Goal: Contribute content: Add original content to the website for others to see

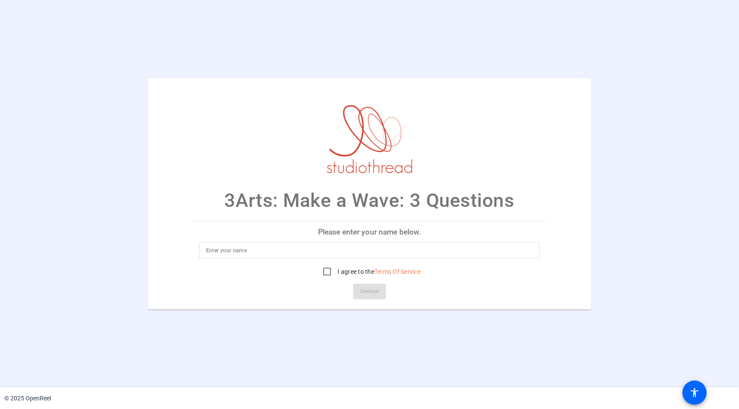
click at [232, 254] on input at bounding box center [369, 250] width 327 height 10
type input "j"
type input "[PERSON_NAME]"
click at [325, 273] on input "I agree to the Terms Of Service" at bounding box center [326, 271] width 17 height 17
checkbox input "true"
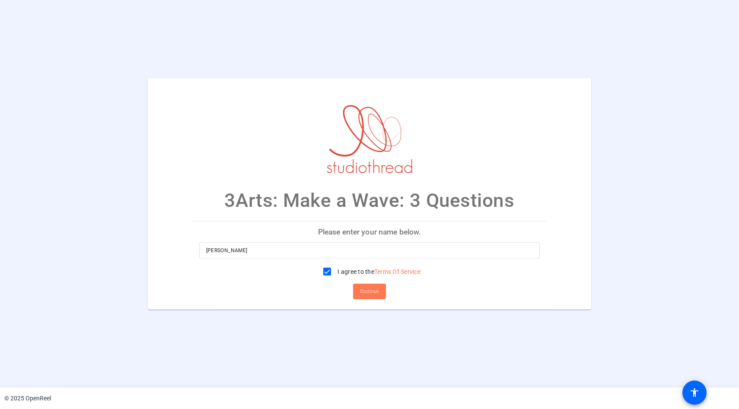
click at [367, 296] on span "Continue" at bounding box center [369, 291] width 19 height 13
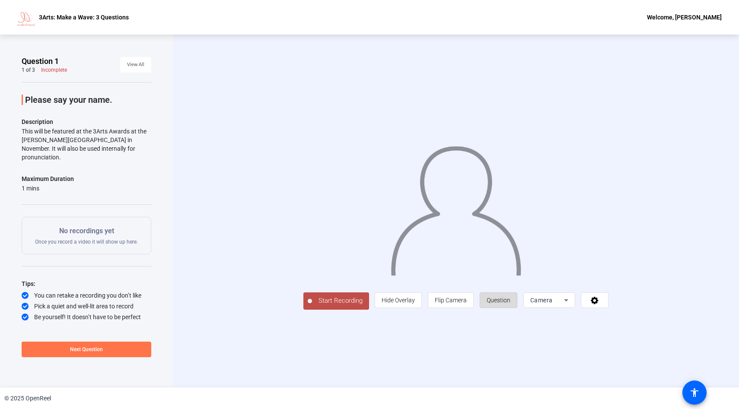
click at [507, 303] on span "Question" at bounding box center [498, 300] width 24 height 7
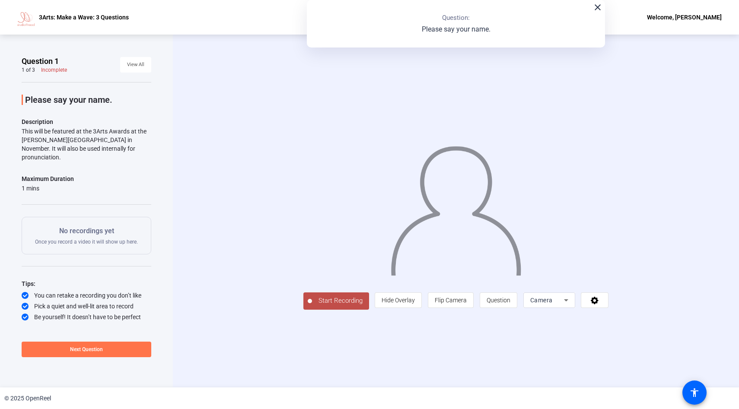
click at [342, 304] on span "Start Recording" at bounding box center [340, 301] width 57 height 10
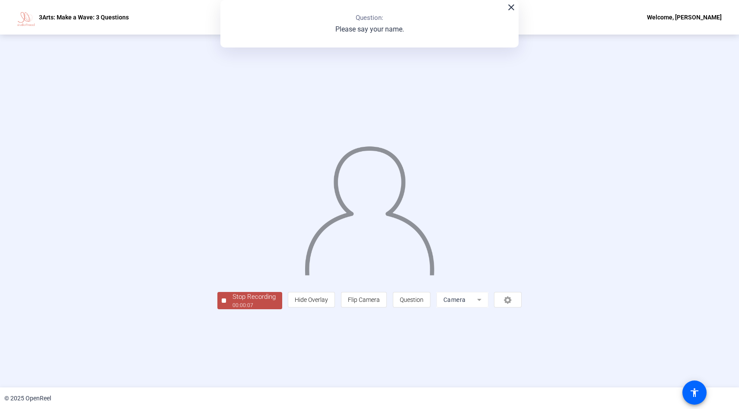
click at [262, 299] on div "Stop Recording" at bounding box center [253, 297] width 43 height 10
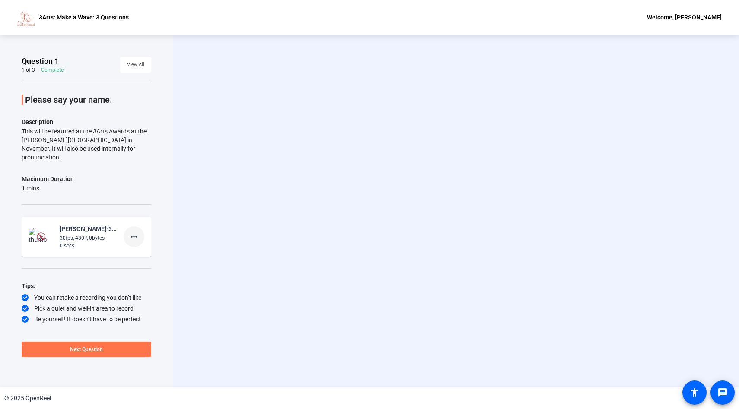
click at [127, 227] on span at bounding box center [134, 236] width 21 height 21
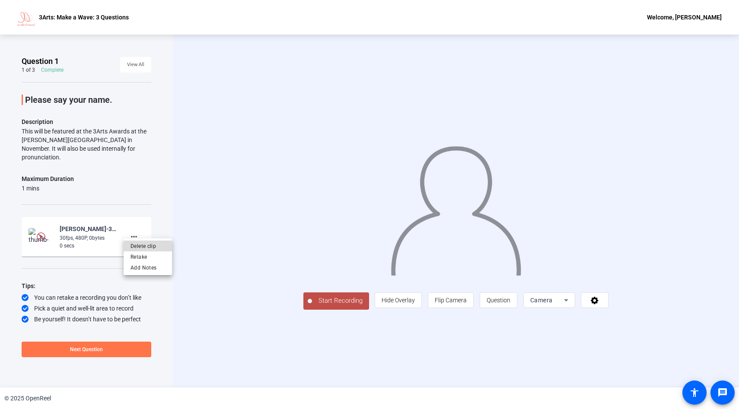
click at [140, 246] on span "Delete clip" at bounding box center [147, 246] width 35 height 10
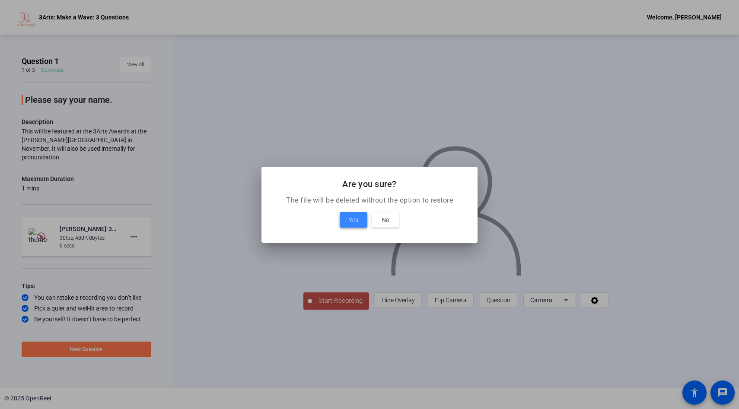
click at [356, 215] on span "Yes" at bounding box center [354, 220] width 10 height 10
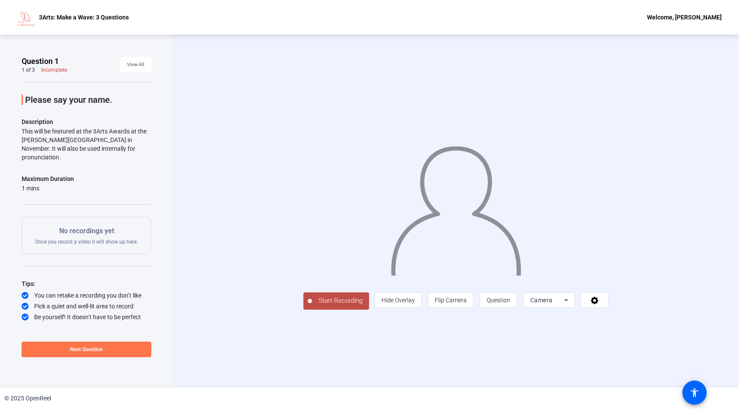
click at [312, 306] on span "Start Recording" at bounding box center [340, 301] width 57 height 10
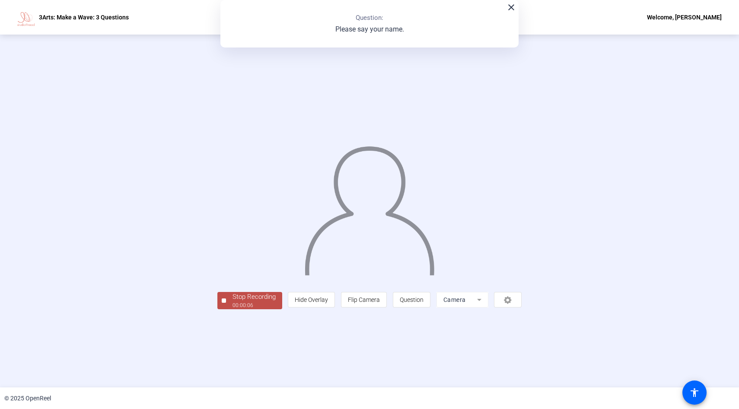
click at [232, 309] on div "00:00:06" at bounding box center [253, 306] width 43 height 8
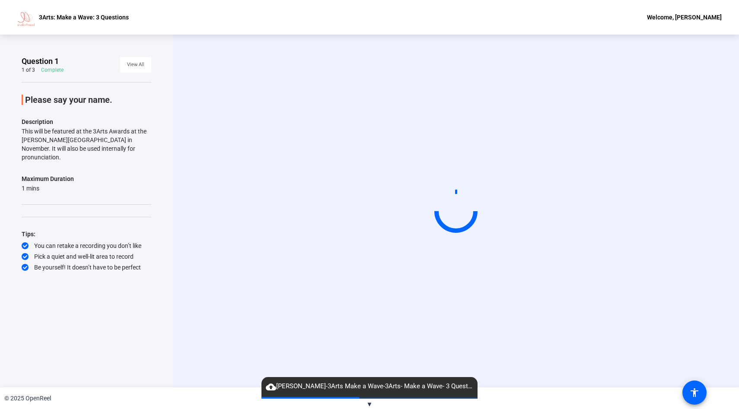
click at [314, 390] on span "cloud_upload Jocelyn Zamudio-3Arts Make a Wave-3Arts- Make a Wave- 3 Questions-…" at bounding box center [369, 387] width 216 height 10
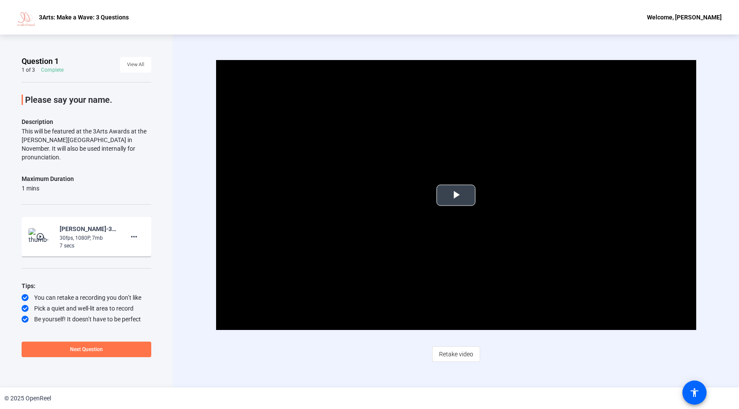
click at [456, 195] on span "Video Player" at bounding box center [456, 195] width 0 height 0
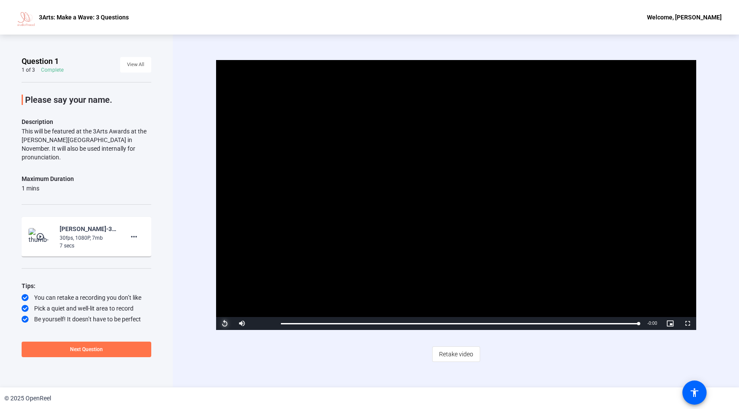
click at [226, 324] on span "Video Player" at bounding box center [224, 324] width 17 height 0
click at [137, 232] on mat-icon "more_horiz" at bounding box center [134, 237] width 10 height 10
click at [149, 246] on span "Delete clip" at bounding box center [147, 246] width 35 height 10
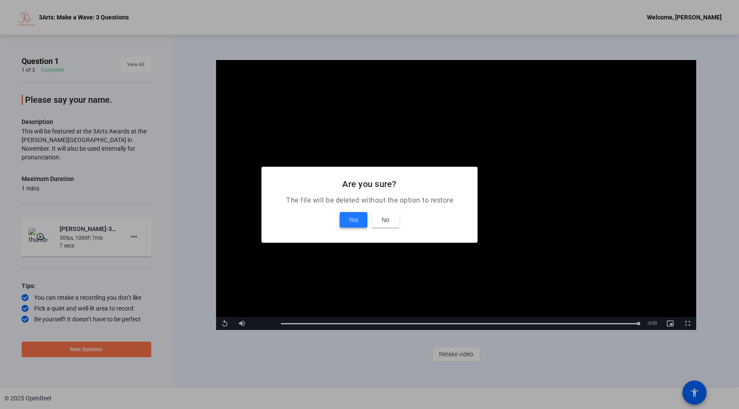
click at [357, 213] on span at bounding box center [354, 220] width 28 height 21
